Goal: Entertainment & Leisure: Consume media (video, audio)

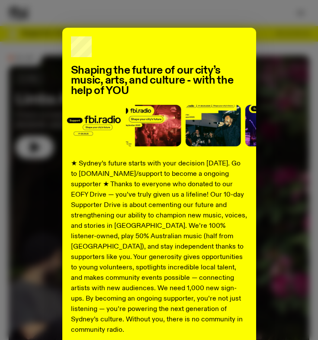
click at [299, 10] on div "Shaping the future of our city’s music, arts, and culture - with the help of YO…" at bounding box center [159, 170] width 318 height 340
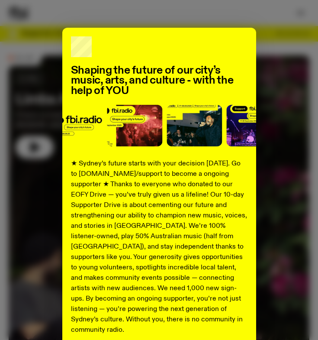
scroll to position [61, 0]
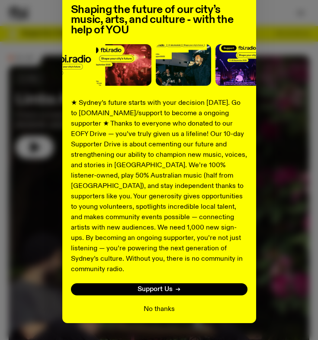
click at [157, 304] on button "No thanks" at bounding box center [159, 309] width 31 height 10
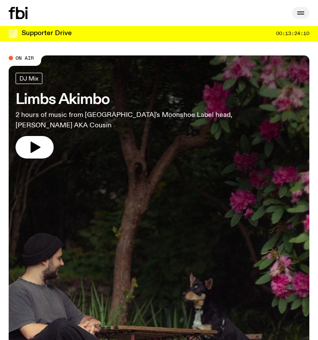
click at [299, 13] on icon "button" at bounding box center [301, 13] width 10 height 10
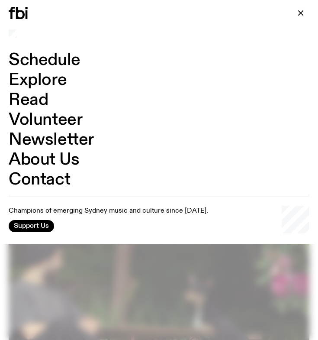
click at [42, 62] on link "Schedule" at bounding box center [45, 60] width 72 height 16
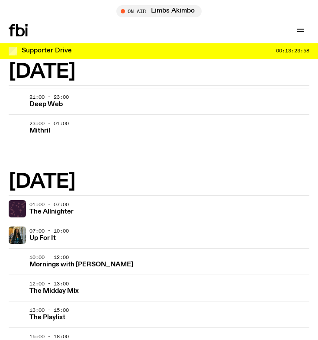
scroll to position [1195, 0]
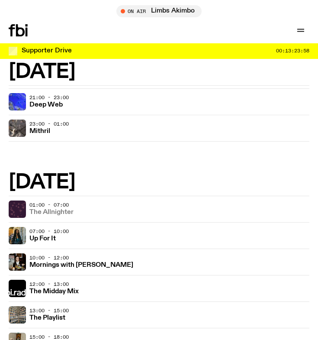
click at [45, 207] on link "The Allnighter" at bounding box center [51, 211] width 44 height 8
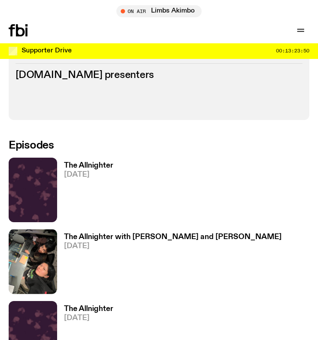
scroll to position [381, 0]
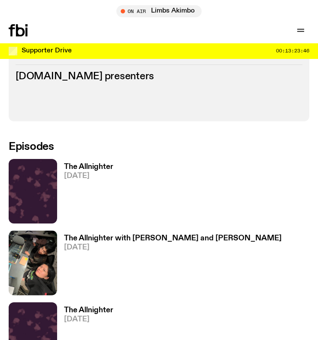
click at [70, 238] on h3 "The Allnighter with [PERSON_NAME] and [PERSON_NAME]" at bounding box center [173, 238] width 218 height 7
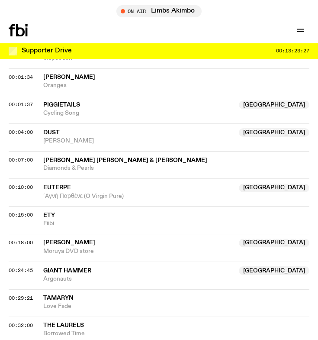
scroll to position [647, 0]
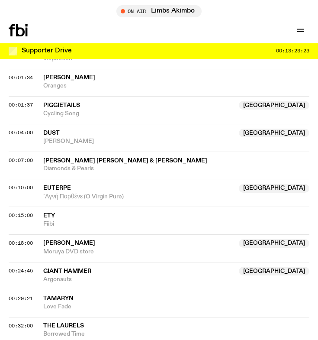
click at [10, 239] on span "00:18:00" at bounding box center [21, 242] width 24 height 7
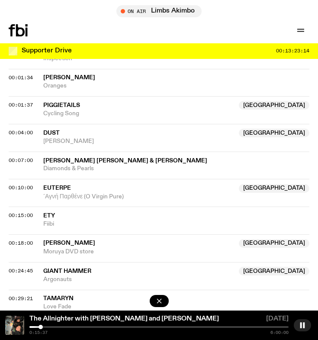
click at [41, 331] on div "0:15:37 6:00:00" at bounding box center [158, 330] width 259 height 9
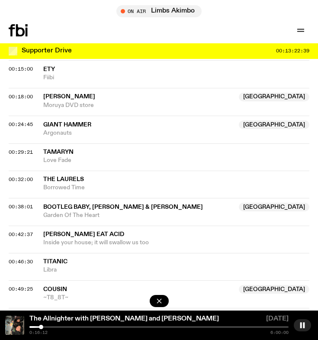
scroll to position [792, 0]
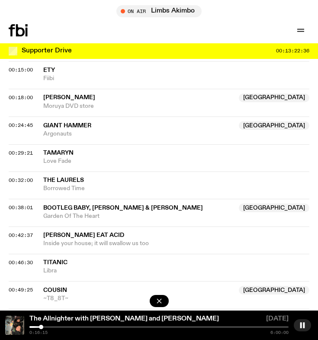
click at [5, 160] on div "Aired on [DATE] 1:00am On Rotation Tracklist More Episodes Tracklist 00:01:00 I…" at bounding box center [159, 238] width 318 height 1750
click at [9, 177] on span "00:32:00" at bounding box center [21, 180] width 24 height 7
click at [58, 327] on div at bounding box center [158, 327] width 259 height 2
click at [51, 327] on div at bounding box center [51, 327] width 4 height 4
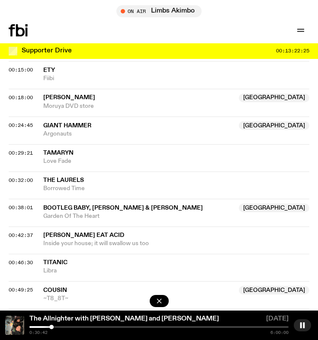
click at [56, 328] on div "0:30:42 6:00:00" at bounding box center [158, 330] width 259 height 9
click at [58, 326] on div at bounding box center [158, 327] width 259 height 2
click at [52, 327] on div at bounding box center [52, 327] width 4 height 4
click at [55, 327] on div at bounding box center [158, 327] width 259 height 2
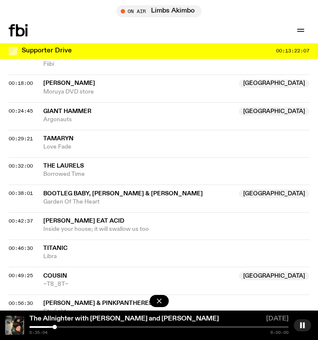
scroll to position [845, 0]
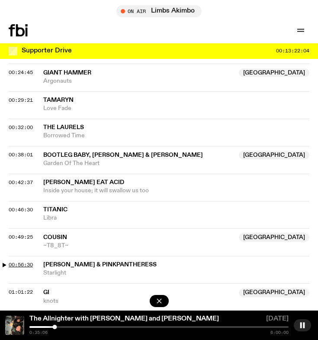
click at [20, 261] on span "00:56:30" at bounding box center [21, 264] width 24 height 7
click at [73, 327] on div at bounding box center [158, 327] width 259 height 2
click at [9, 233] on span "00:49:25" at bounding box center [21, 236] width 24 height 7
click at [67, 328] on div "0:49:26 6:00:00" at bounding box center [158, 330] width 259 height 9
click at [66, 326] on div at bounding box center [66, 327] width 4 height 4
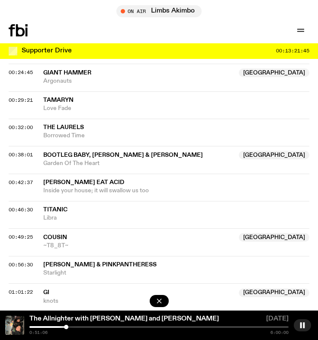
click at [67, 326] on div at bounding box center [66, 327] width 4 height 4
click at [69, 327] on div at bounding box center [158, 327] width 259 height 2
click at [71, 327] on div at bounding box center [69, 327] width 4 height 4
click at [73, 327] on div at bounding box center [158, 327] width 259 height 2
click at [75, 326] on div at bounding box center [158, 327] width 259 height 2
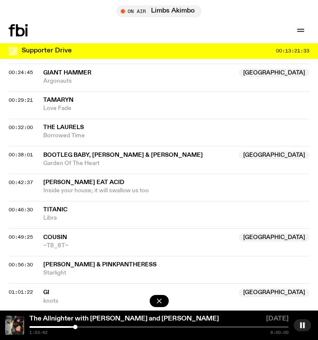
click at [78, 327] on div at bounding box center [158, 327] width 259 height 2
click at [81, 327] on div at bounding box center [158, 327] width 259 height 2
click at [83, 327] on div at bounding box center [158, 327] width 259 height 2
click at [85, 327] on div at bounding box center [158, 327] width 259 height 2
click at [87, 326] on div at bounding box center [158, 327] width 259 height 2
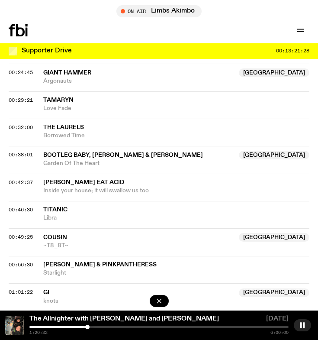
click at [90, 326] on div at bounding box center [158, 327] width 259 height 2
click at [92, 326] on div at bounding box center [158, 327] width 259 height 2
click at [93, 326] on div at bounding box center [93, 327] width 4 height 4
click at [95, 326] on div at bounding box center [93, 327] width 4 height 4
click at [98, 327] on div at bounding box center [158, 327] width 259 height 2
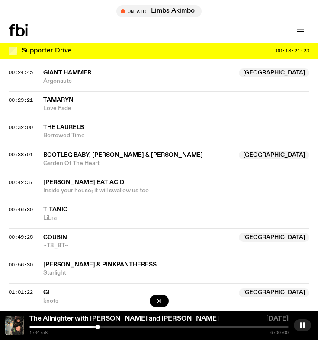
click at [100, 327] on div at bounding box center [98, 327] width 4 height 4
click at [101, 326] on div at bounding box center [99, 327] width 4 height 4
click at [103, 327] on div at bounding box center [103, 327] width 4 height 4
click at [105, 326] on div at bounding box center [158, 327] width 259 height 2
click at [107, 326] on div at bounding box center [158, 327] width 259 height 2
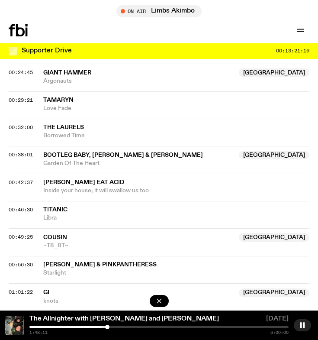
click at [110, 327] on div at bounding box center [158, 327] width 259 height 2
click at [112, 326] on div at bounding box center [158, 327] width 259 height 2
click at [115, 326] on div at bounding box center [158, 327] width 259 height 2
click at [118, 326] on div at bounding box center [158, 327] width 259 height 2
click at [120, 326] on div at bounding box center [158, 327] width 259 height 2
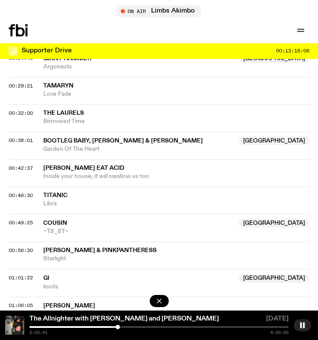
scroll to position [860, 0]
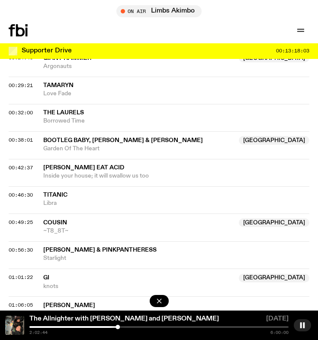
click at [126, 328] on div "2:02:44 6:00:00" at bounding box center [158, 330] width 259 height 9
click at [125, 328] on div "2:02:44 6:00:00" at bounding box center [158, 330] width 259 height 9
click at [120, 327] on div at bounding box center [158, 327] width 259 height 2
click at [126, 327] on div at bounding box center [158, 327] width 259 height 2
click at [130, 328] on div "2:13:27 6:00:00" at bounding box center [158, 330] width 259 height 9
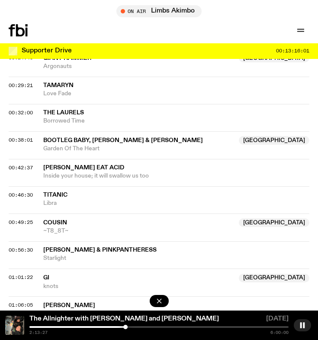
click at [130, 327] on div at bounding box center [158, 327] width 259 height 2
click at [132, 327] on div at bounding box center [158, 327] width 259 height 2
click at [134, 327] on div at bounding box center [158, 327] width 259 height 2
click at [136, 327] on div at bounding box center [158, 327] width 259 height 2
click at [138, 327] on div at bounding box center [158, 327] width 259 height 2
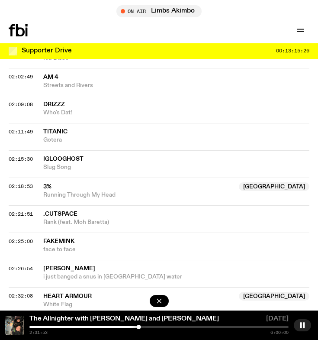
scroll to position [1416, 0]
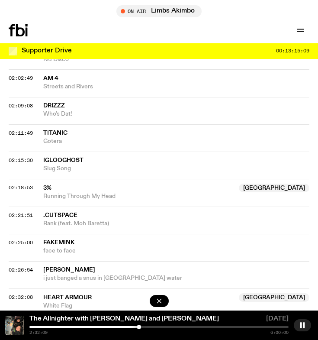
click at [142, 326] on div at bounding box center [158, 327] width 259 height 2
click at [144, 326] on div at bounding box center [158, 327] width 259 height 2
click at [145, 327] on div at bounding box center [145, 327] width 4 height 4
click at [148, 327] on div at bounding box center [158, 327] width 259 height 2
click at [149, 327] on div at bounding box center [149, 327] width 4 height 4
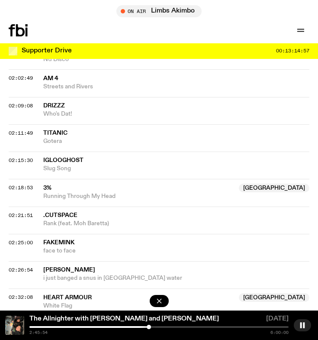
scroll to position [1433, 0]
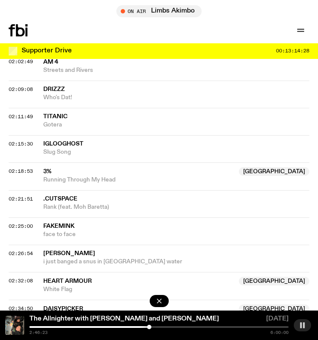
click at [303, 324] on rect "button" at bounding box center [304, 325] width 2 height 6
